Goal: Check status: Check status

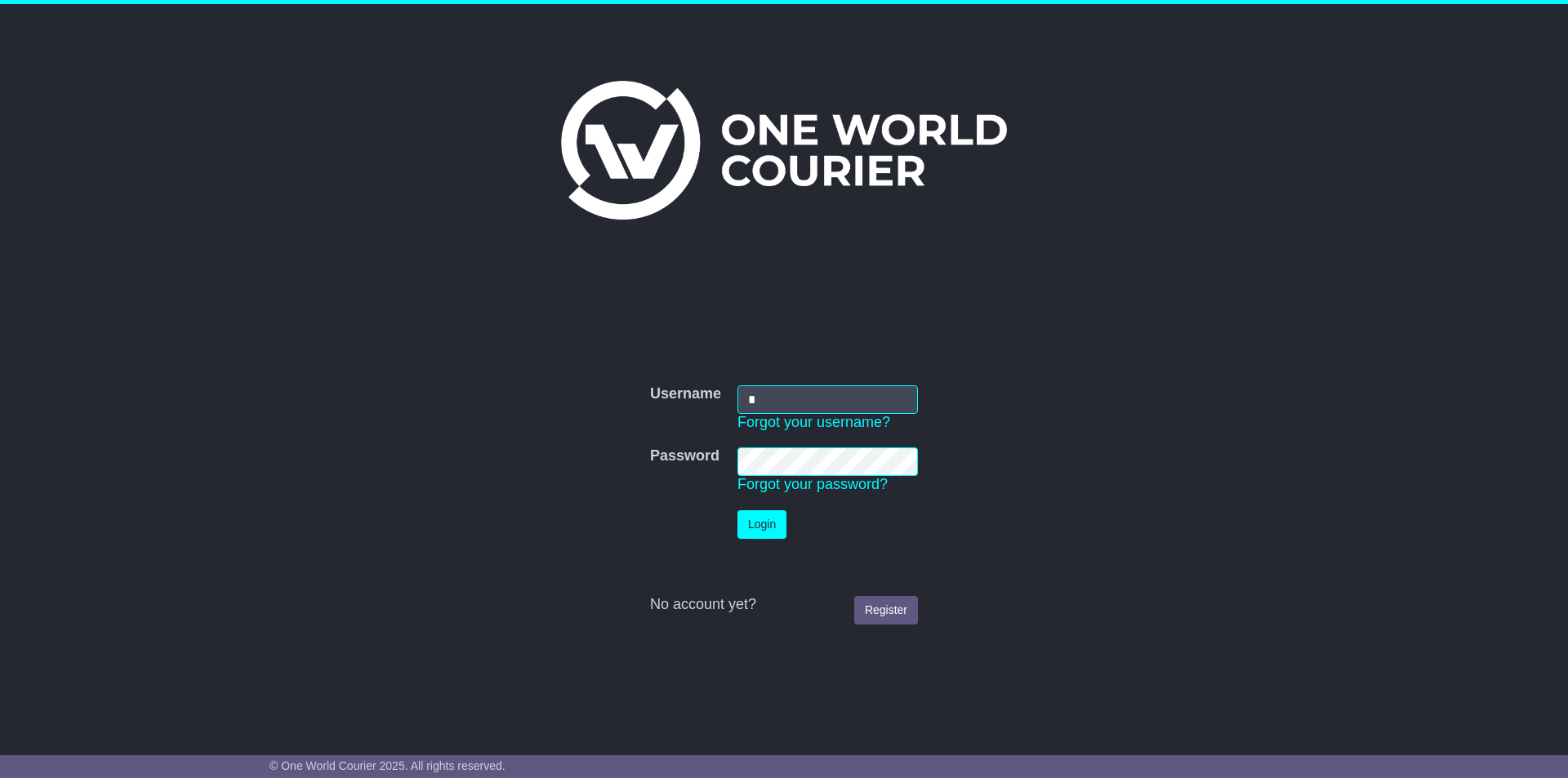
type input "**********"
click at [737, 510] on button "Login" at bounding box center [762, 524] width 49 height 29
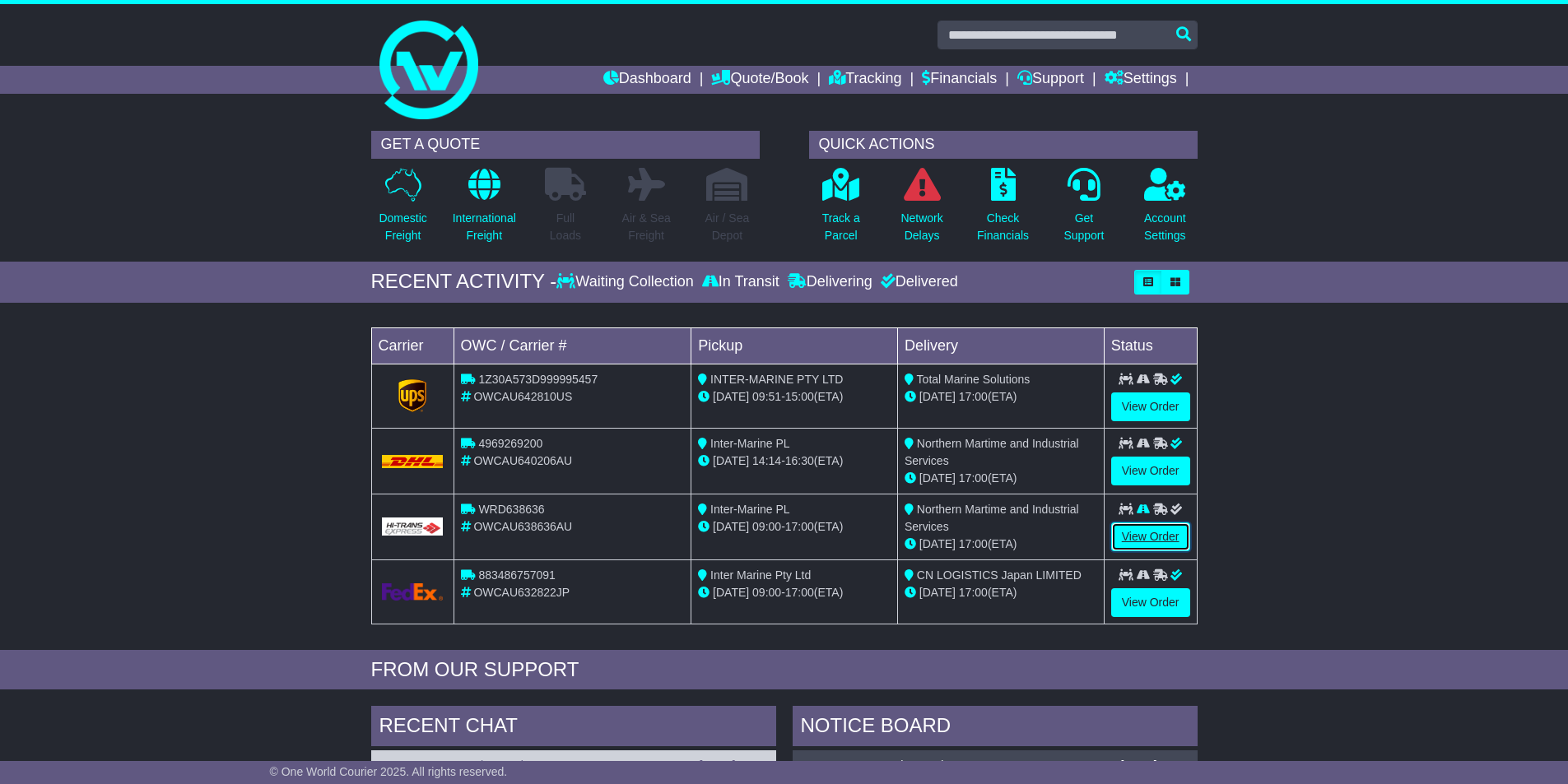
click at [1159, 547] on link "View Order" at bounding box center [1151, 536] width 79 height 29
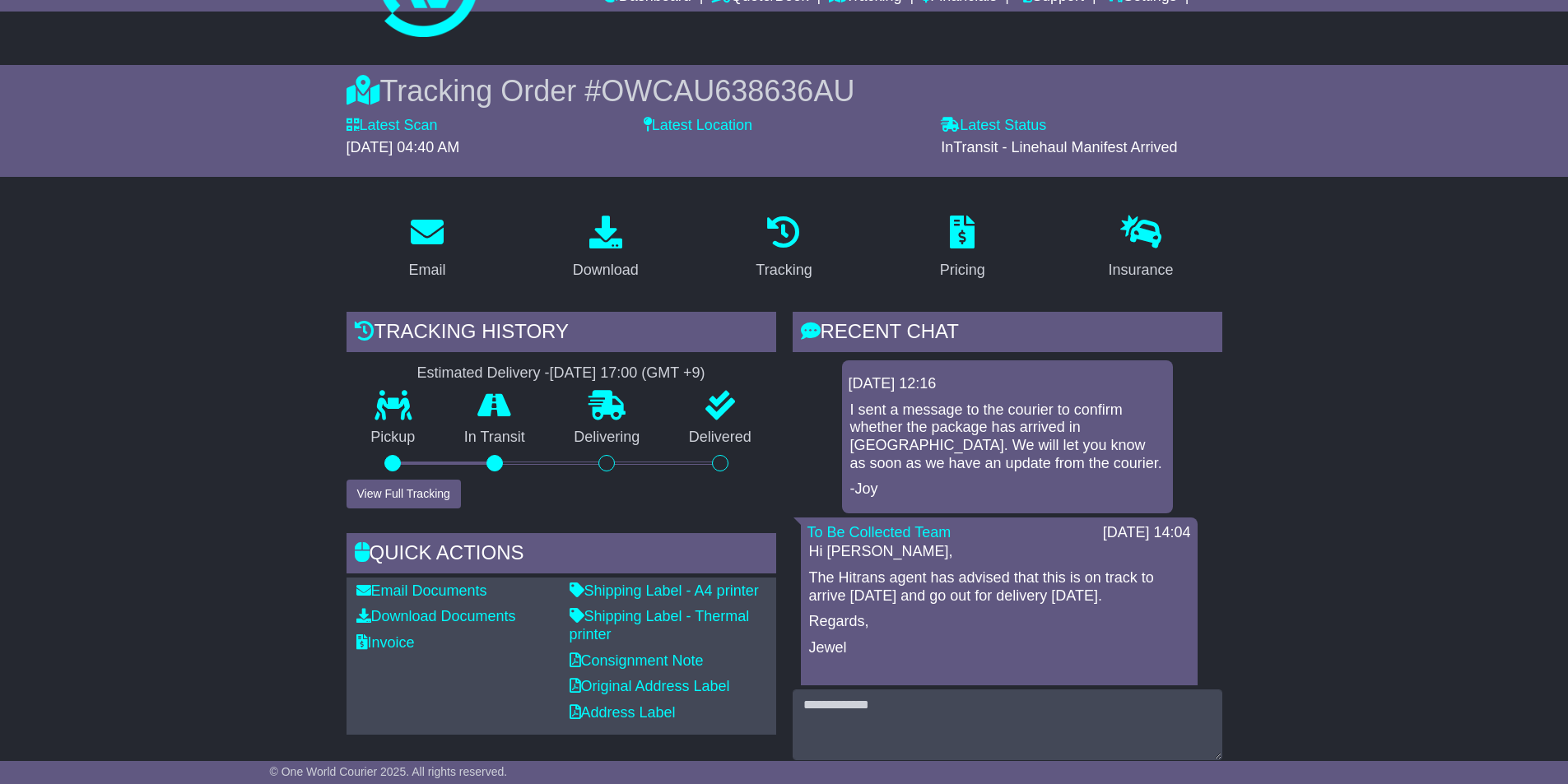
scroll to position [247, 0]
